Goal: Navigation & Orientation: Find specific page/section

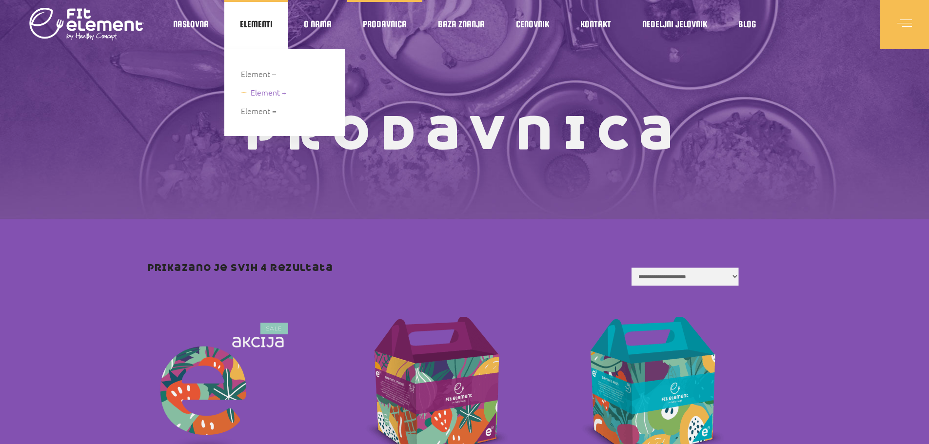
drag, startPoint x: 255, startPoint y: 88, endPoint x: 255, endPoint y: 94, distance: 5.8
click at [255, 88] on span "Element +" at bounding box center [269, 92] width 36 height 13
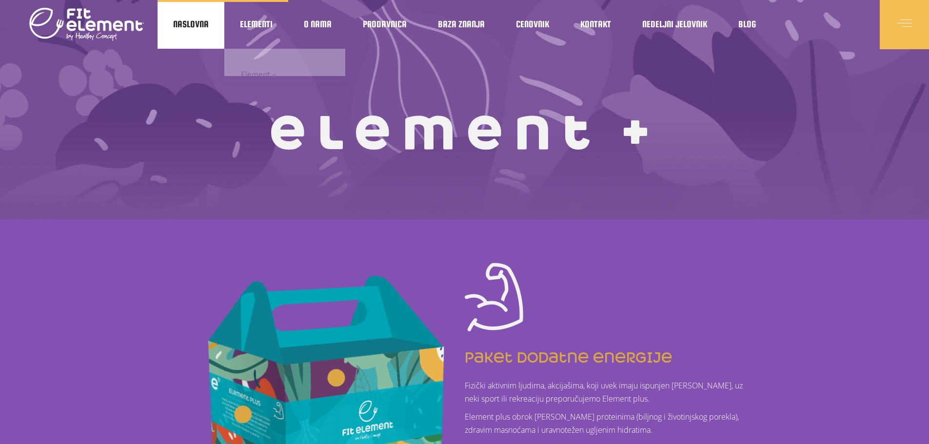
click at [205, 27] on span "Naslovna" at bounding box center [191, 24] width 36 height 5
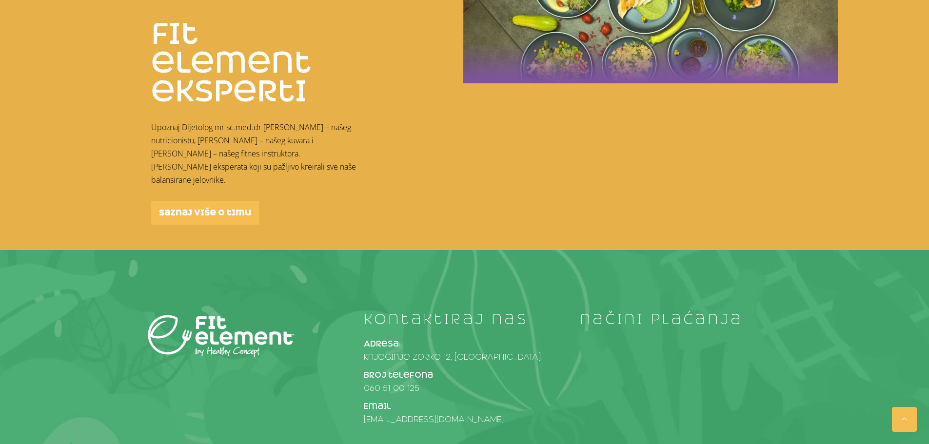
scroll to position [1986, 0]
